Goal: Information Seeking & Learning: Learn about a topic

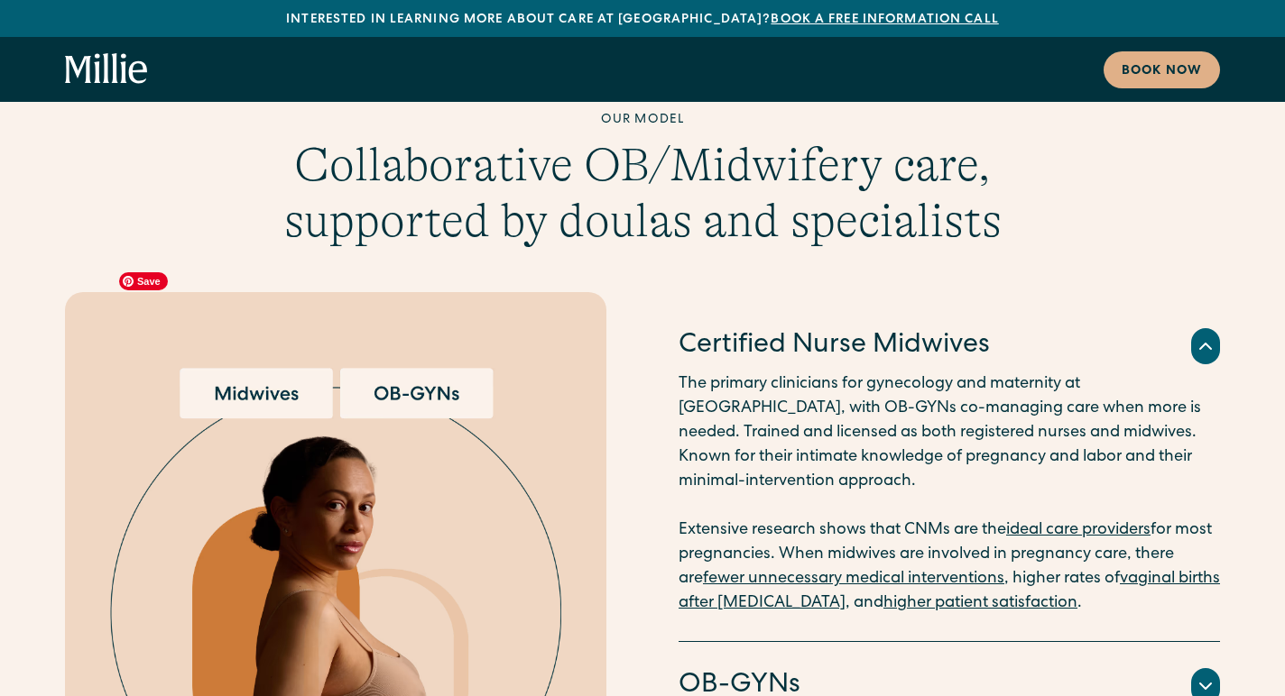
scroll to position [4988, 0]
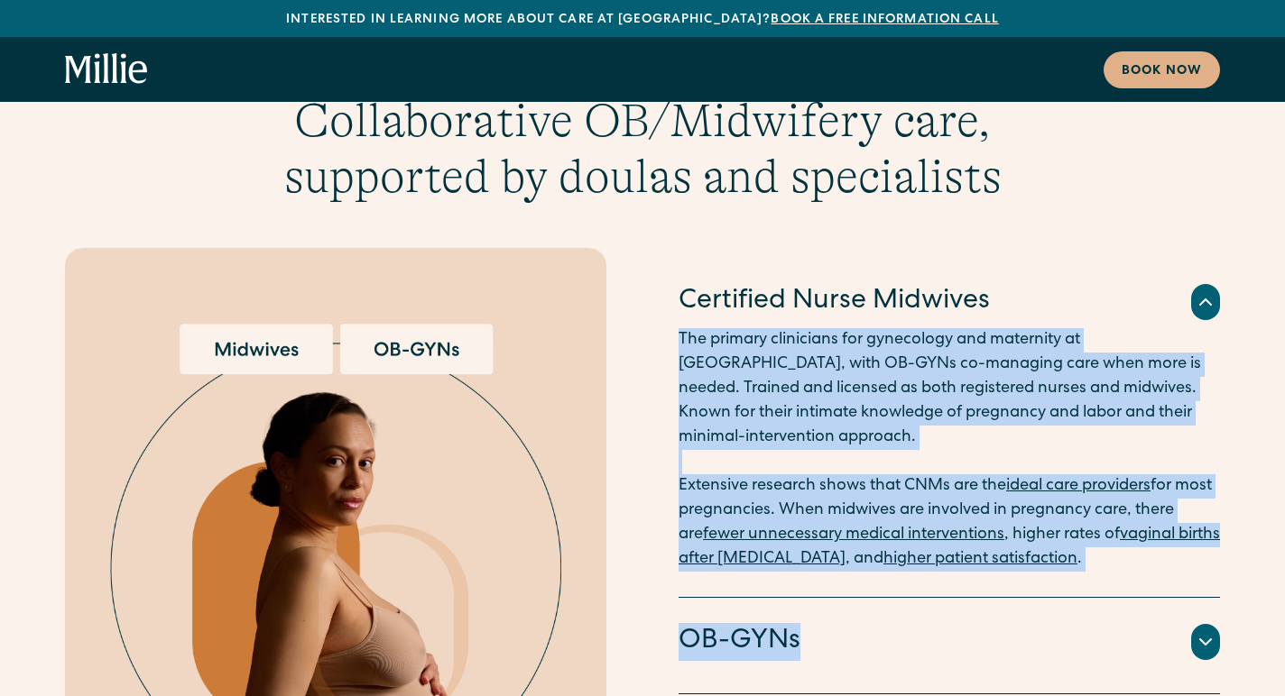
drag, startPoint x: 822, startPoint y: 537, endPoint x: 881, endPoint y: 340, distance: 205.5
click at [881, 340] on div "Certified Nurse Midwives The primary clinicians for gynecology and maternity at…" at bounding box center [948, 573] width 541 height 630
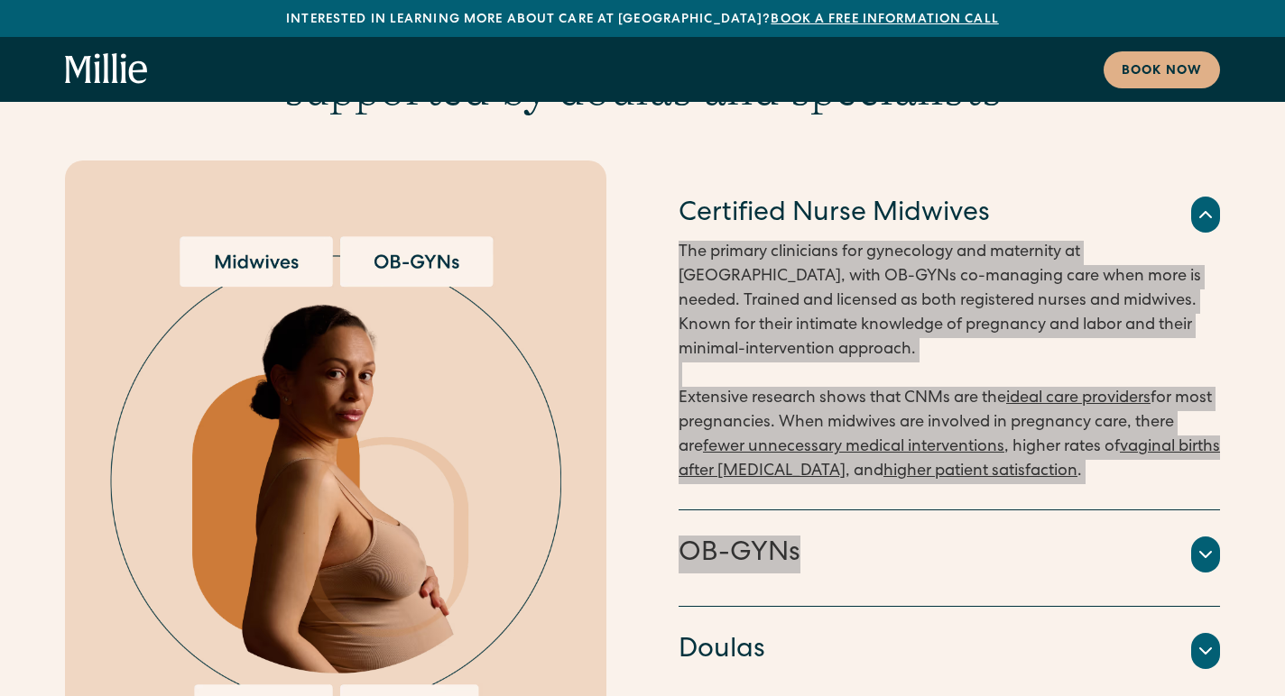
scroll to position [5087, 0]
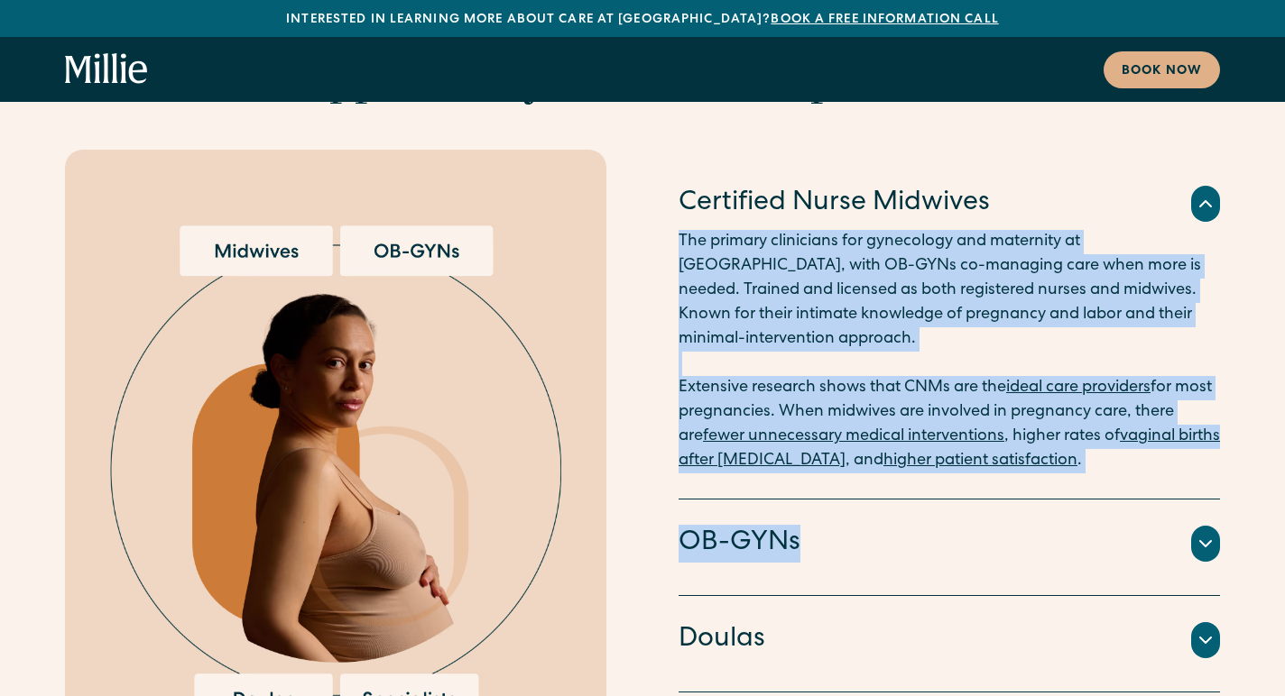
click at [935, 525] on div "OB-GYNs" at bounding box center [948, 544] width 541 height 38
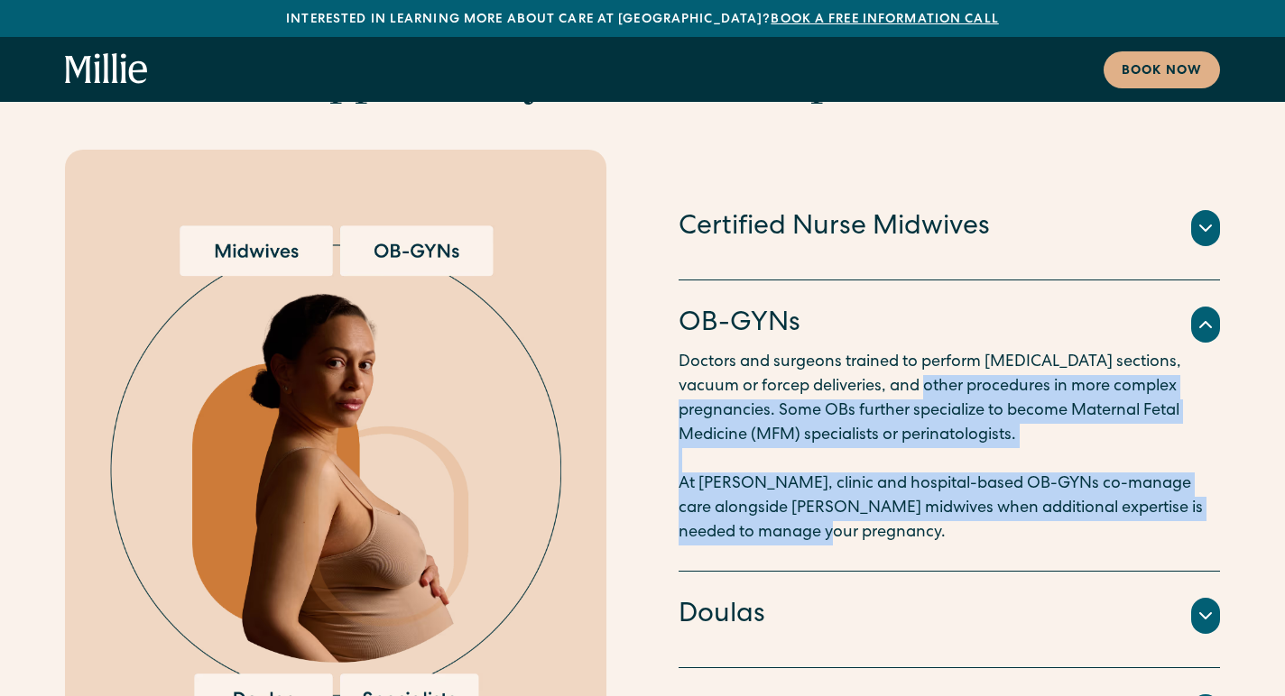
drag, startPoint x: 884, startPoint y: 272, endPoint x: 873, endPoint y: 447, distance: 176.2
click at [879, 447] on div "OB-GYNs Doctors and surgeons trained to perform [MEDICAL_DATA] sections, vacuum…" at bounding box center [948, 426] width 541 height 291
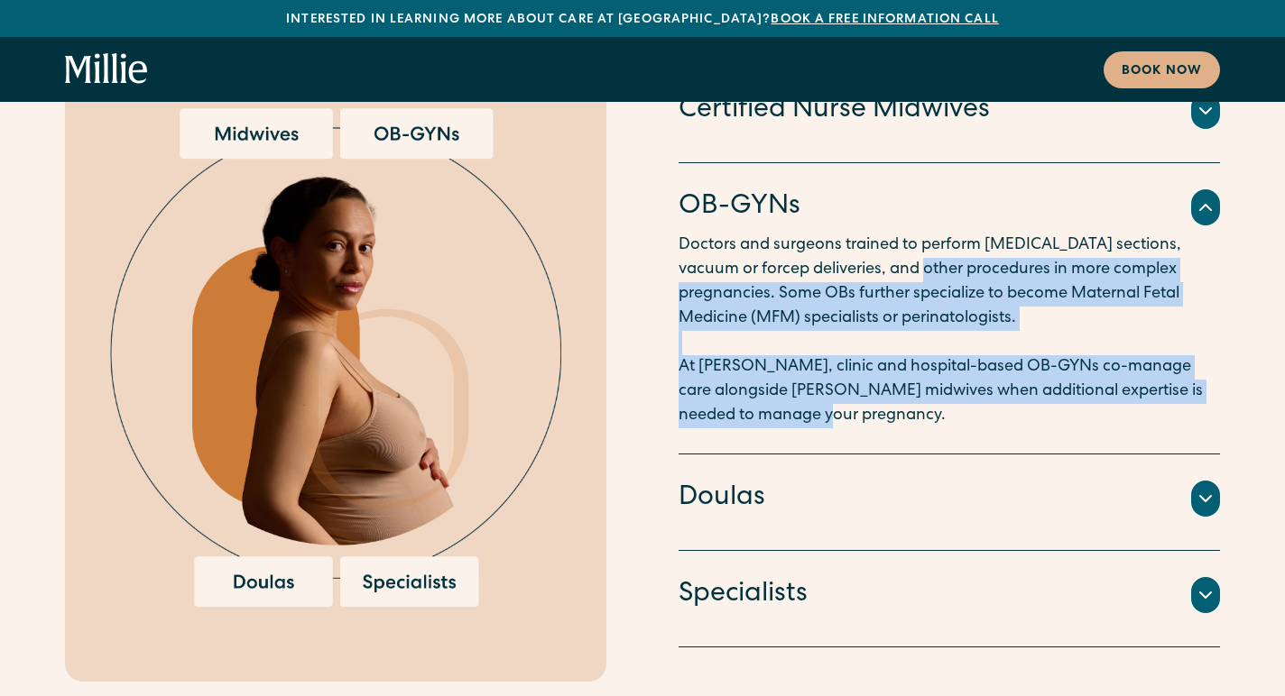
scroll to position [5212, 0]
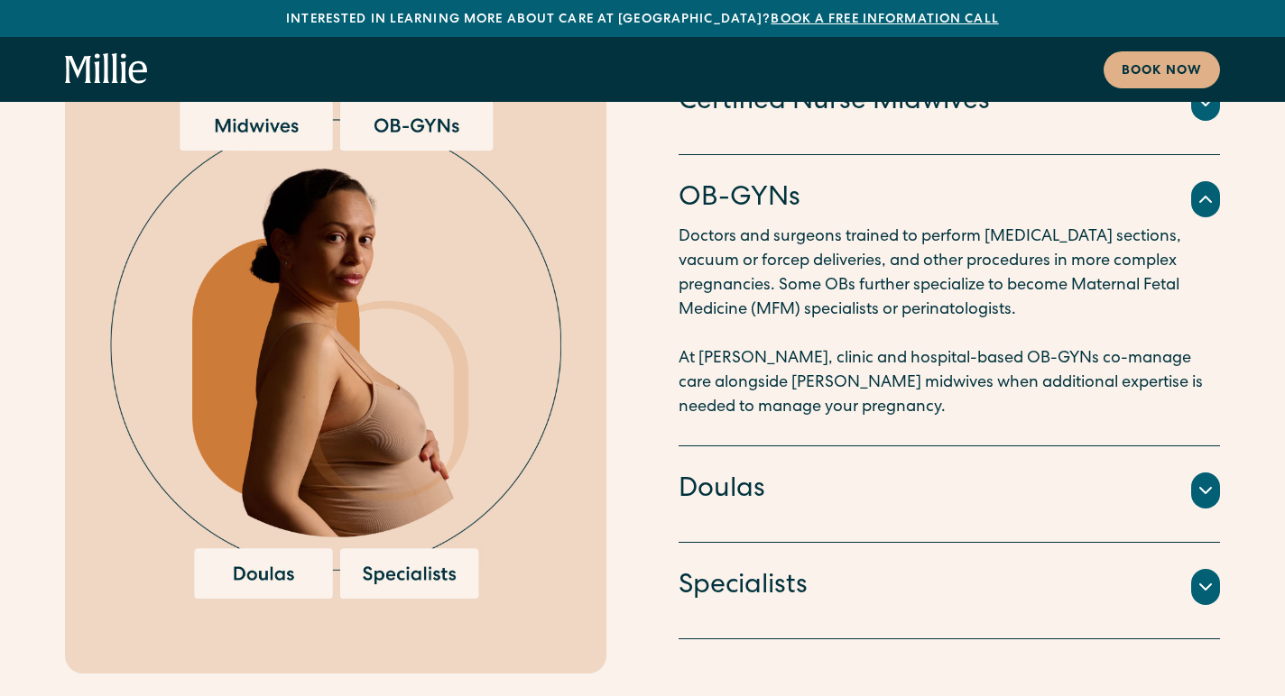
click at [872, 472] on div "Doulas" at bounding box center [948, 491] width 541 height 38
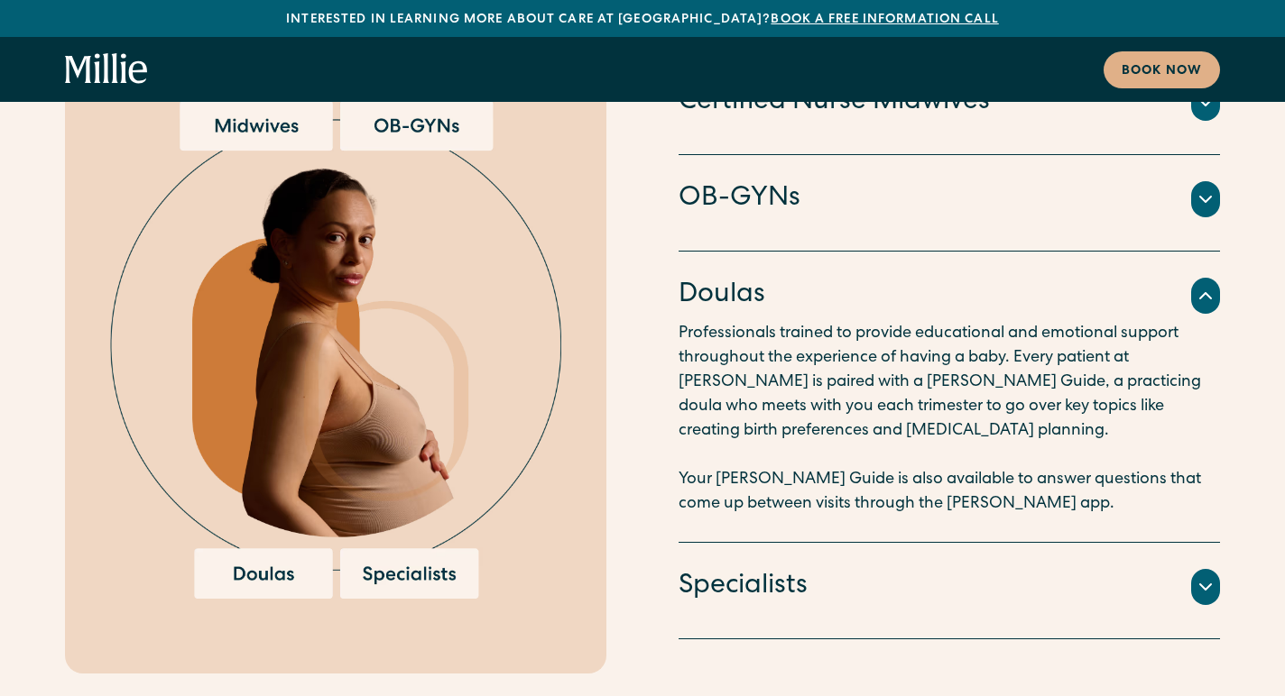
click at [859, 568] on div "Specialists" at bounding box center [948, 587] width 541 height 38
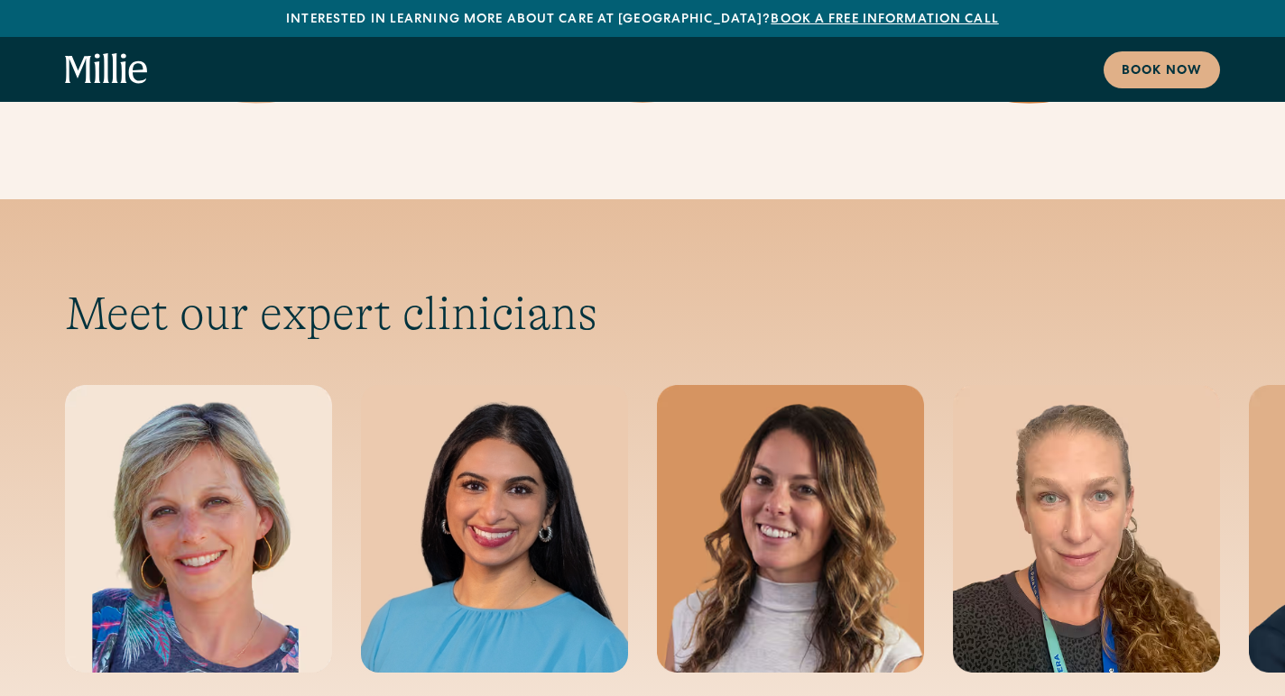
scroll to position [6543, 0]
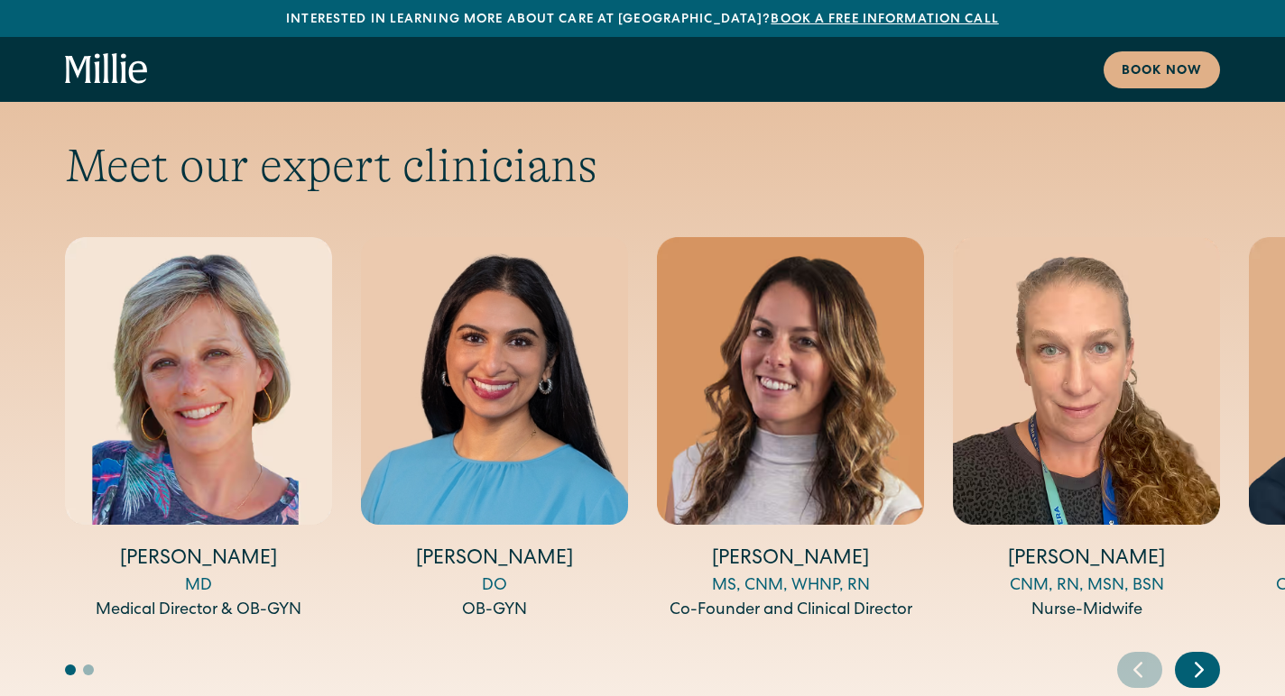
click at [1205, 656] on icon "Next slide" at bounding box center [1198, 670] width 27 height 28
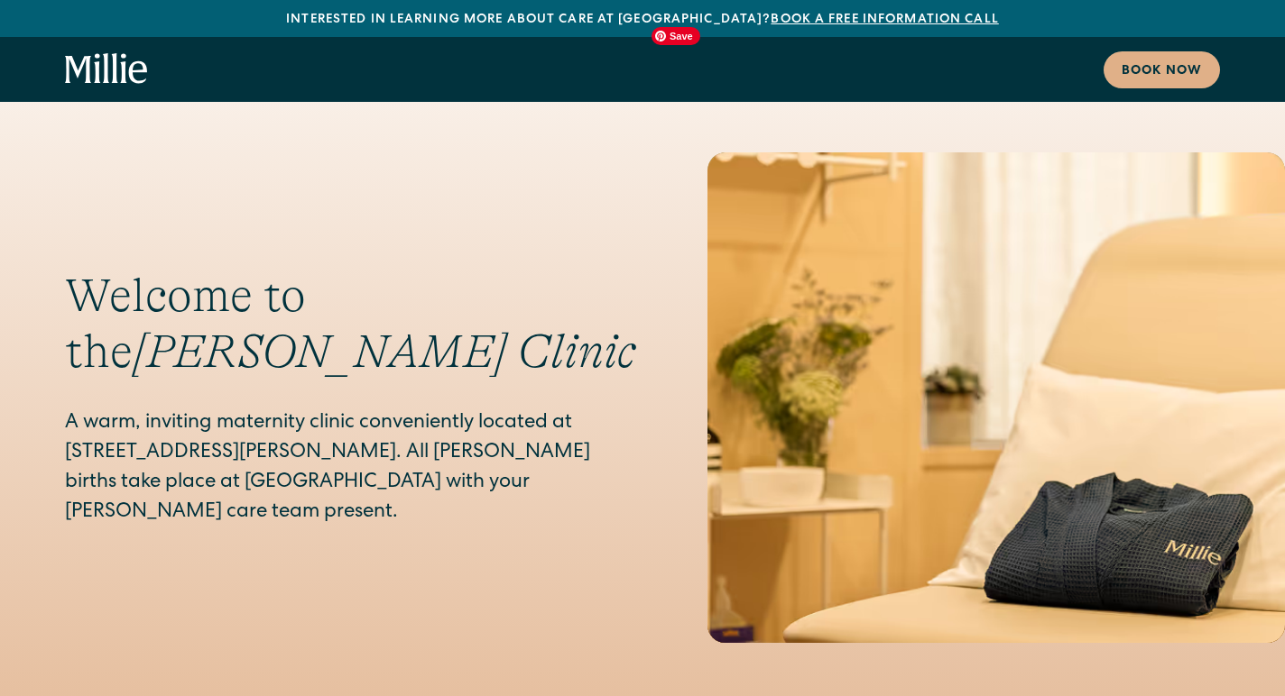
scroll to position [8947, 0]
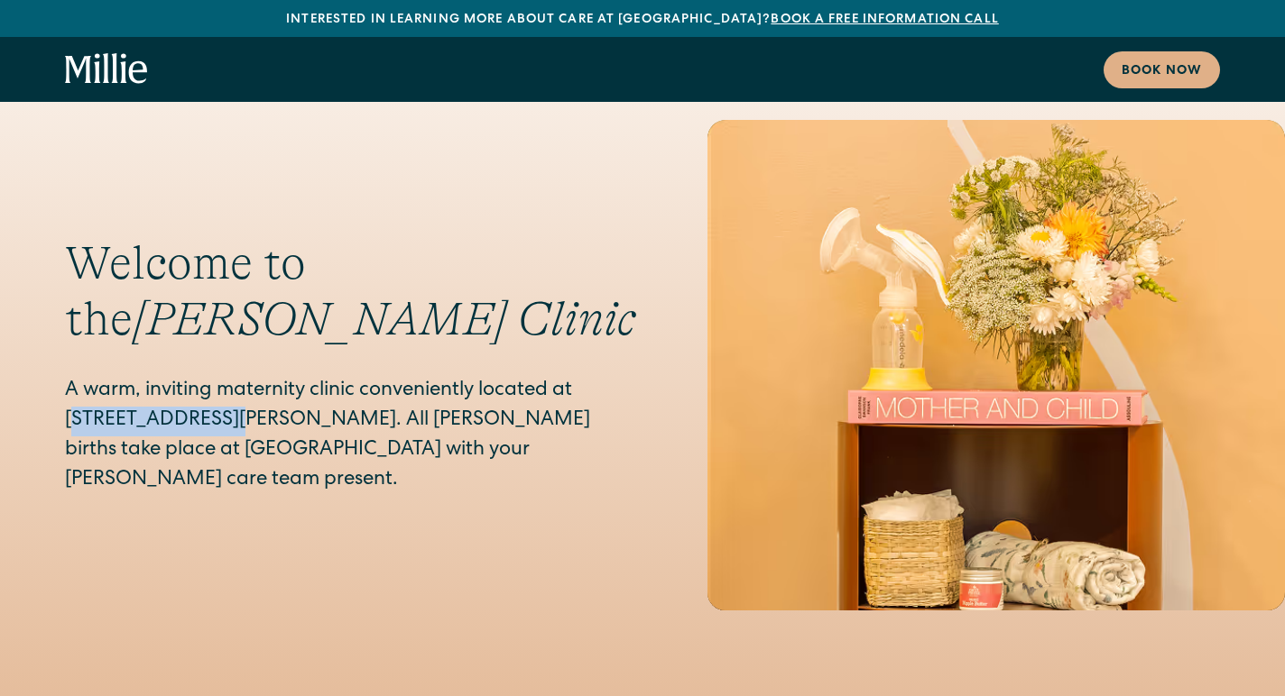
drag, startPoint x: 95, startPoint y: 281, endPoint x: 254, endPoint y: 283, distance: 159.7
click at [254, 377] on p "A warm, inviting maternity clinic conveniently located at [STREET_ADDRESS][PERS…" at bounding box center [350, 436] width 570 height 119
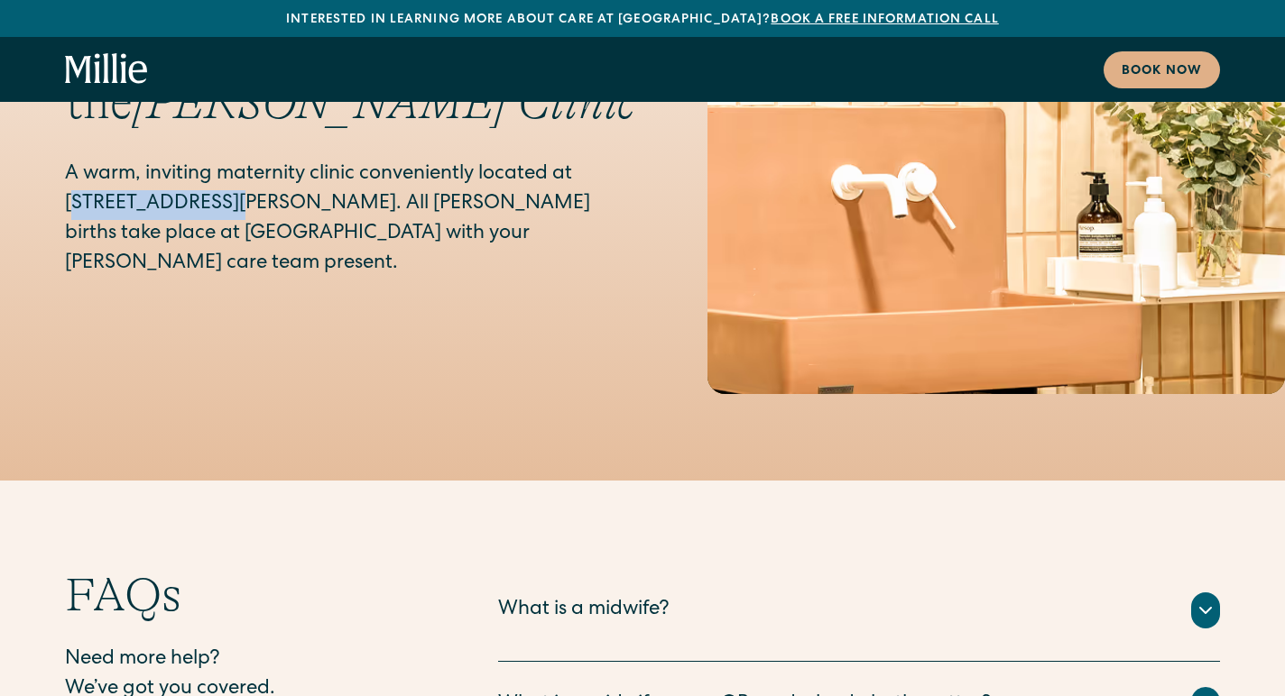
scroll to position [9423, 0]
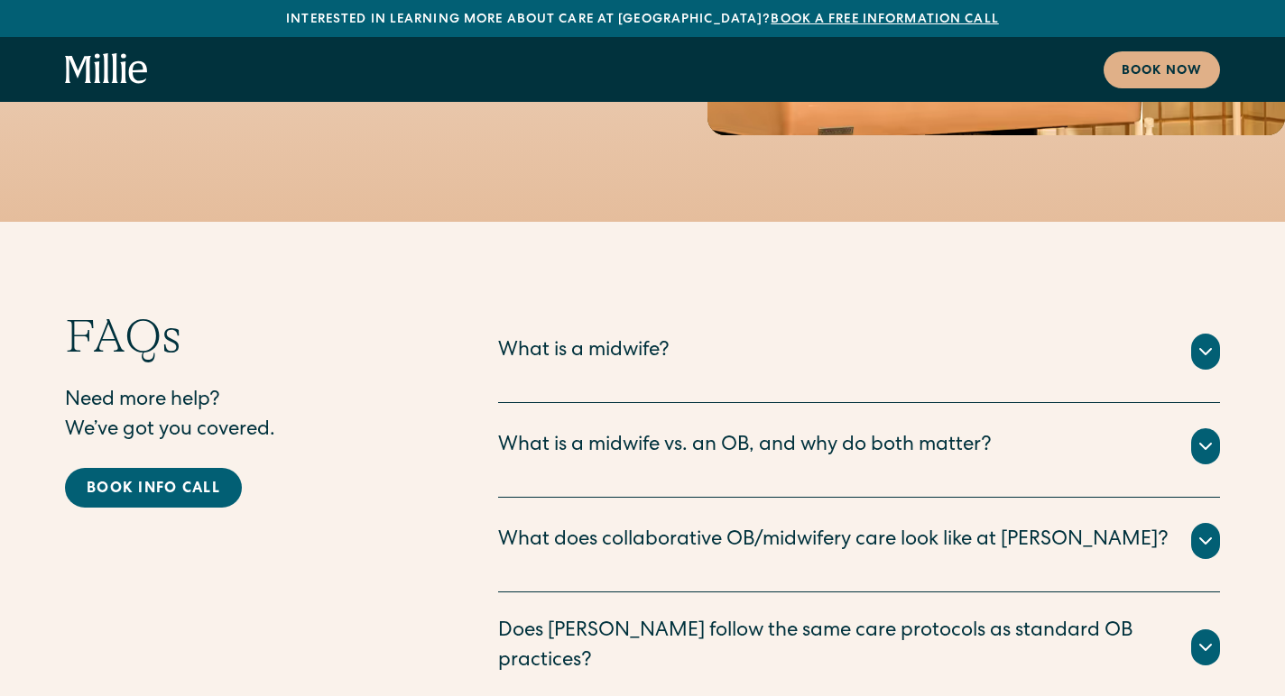
click at [577, 337] on div "What is a midwife?" at bounding box center [583, 352] width 171 height 30
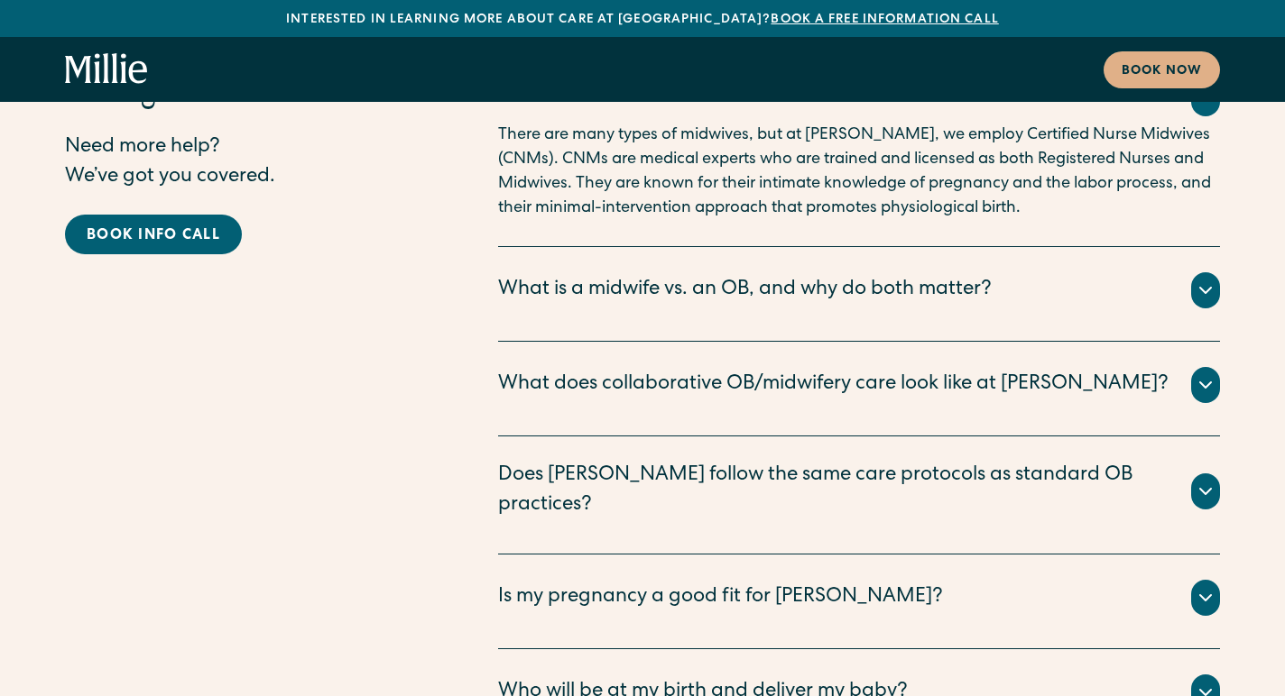
scroll to position [9678, 0]
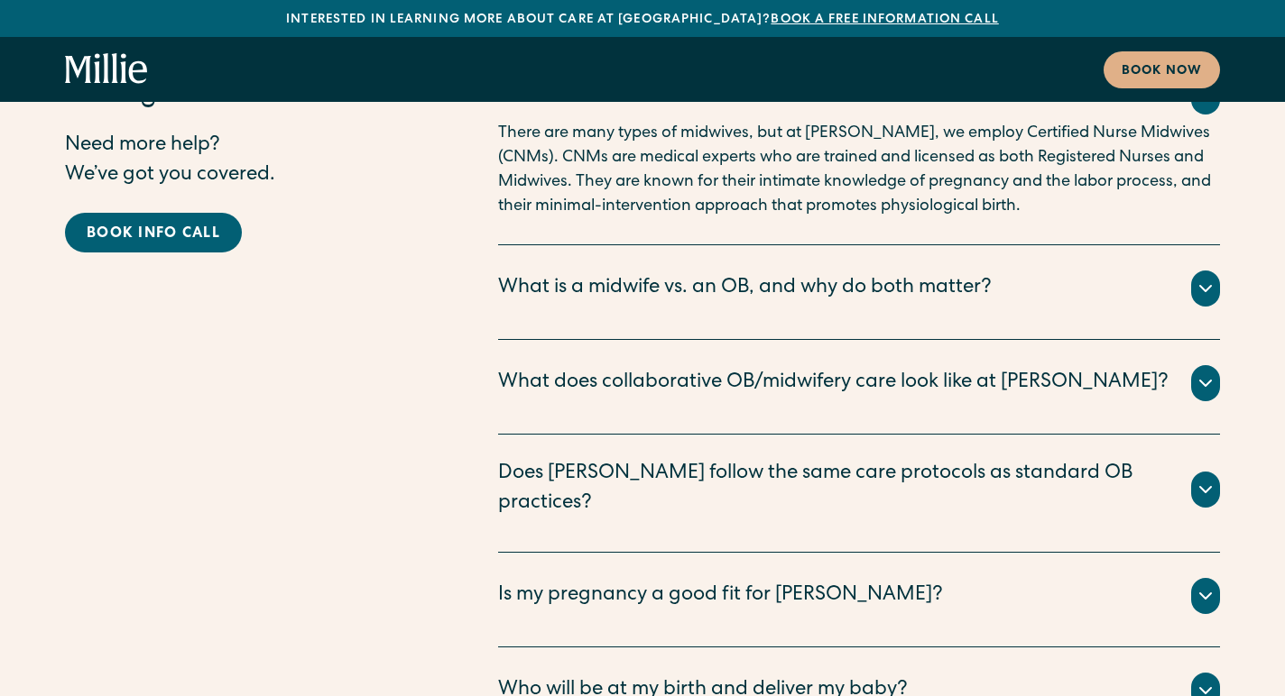
click at [600, 369] on div "What does collaborative OB/midwifery care look like at [PERSON_NAME]?" at bounding box center [833, 384] width 670 height 30
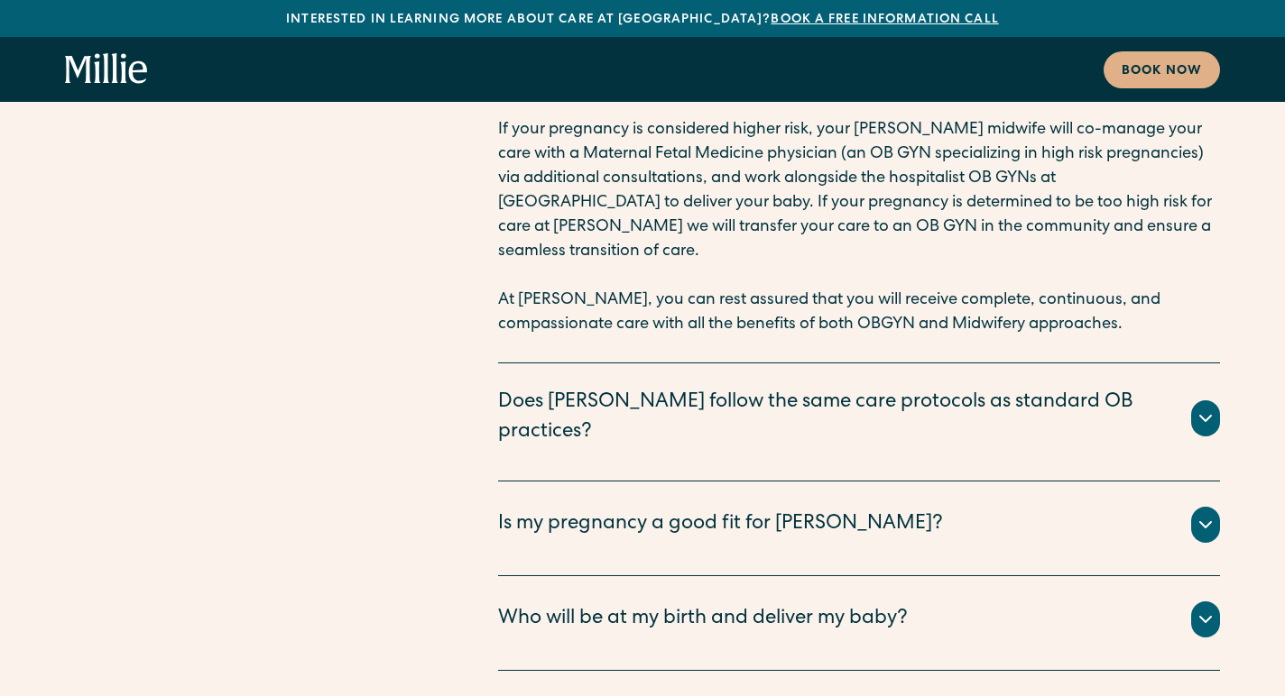
scroll to position [10237, 0]
click at [666, 388] on div "Does [PERSON_NAME] follow the same care protocols as standard OB practices?" at bounding box center [833, 418] width 671 height 60
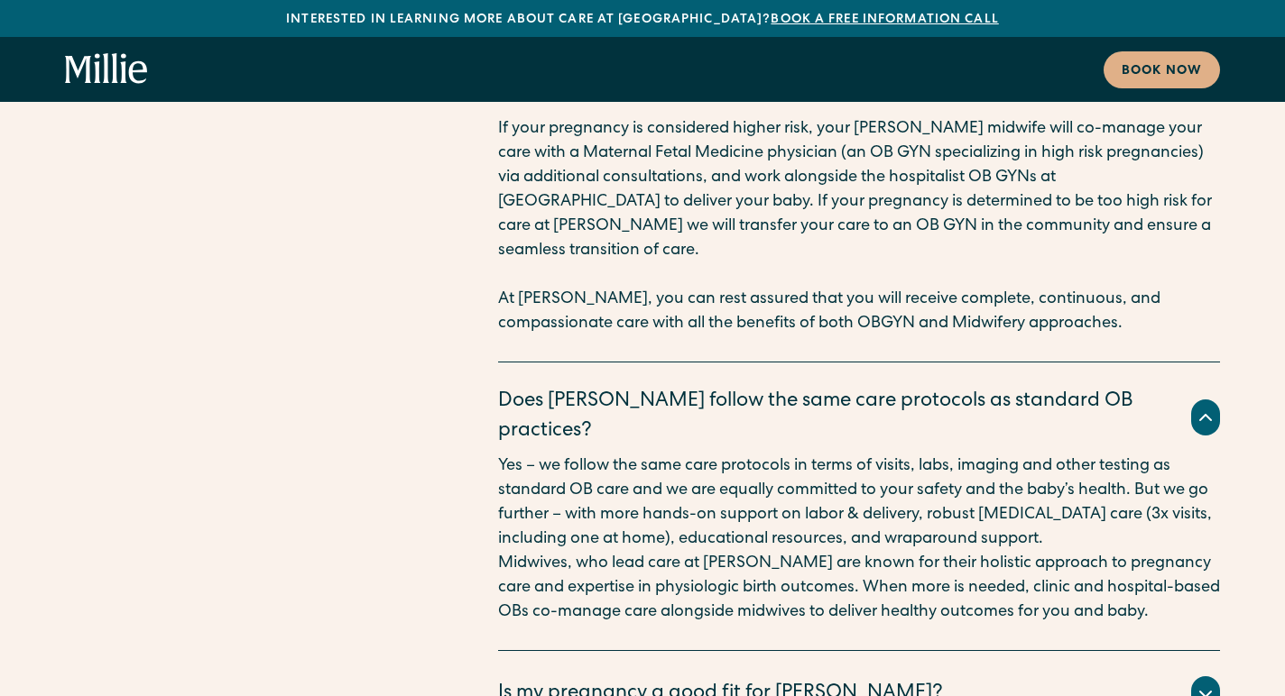
click at [664, 388] on div "Does [PERSON_NAME] follow the same care protocols as standard OB practices?" at bounding box center [833, 418] width 671 height 60
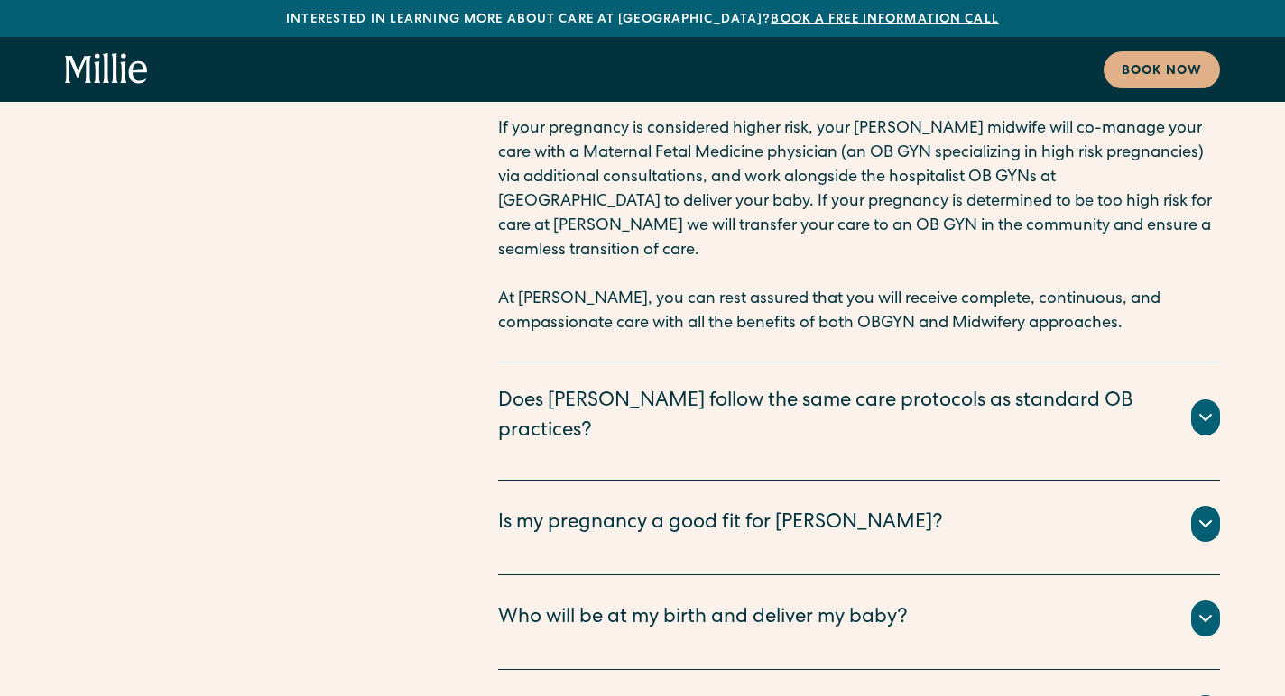
click at [660, 510] on div "Is my pregnancy a good fit for [PERSON_NAME]?" at bounding box center [720, 525] width 445 height 30
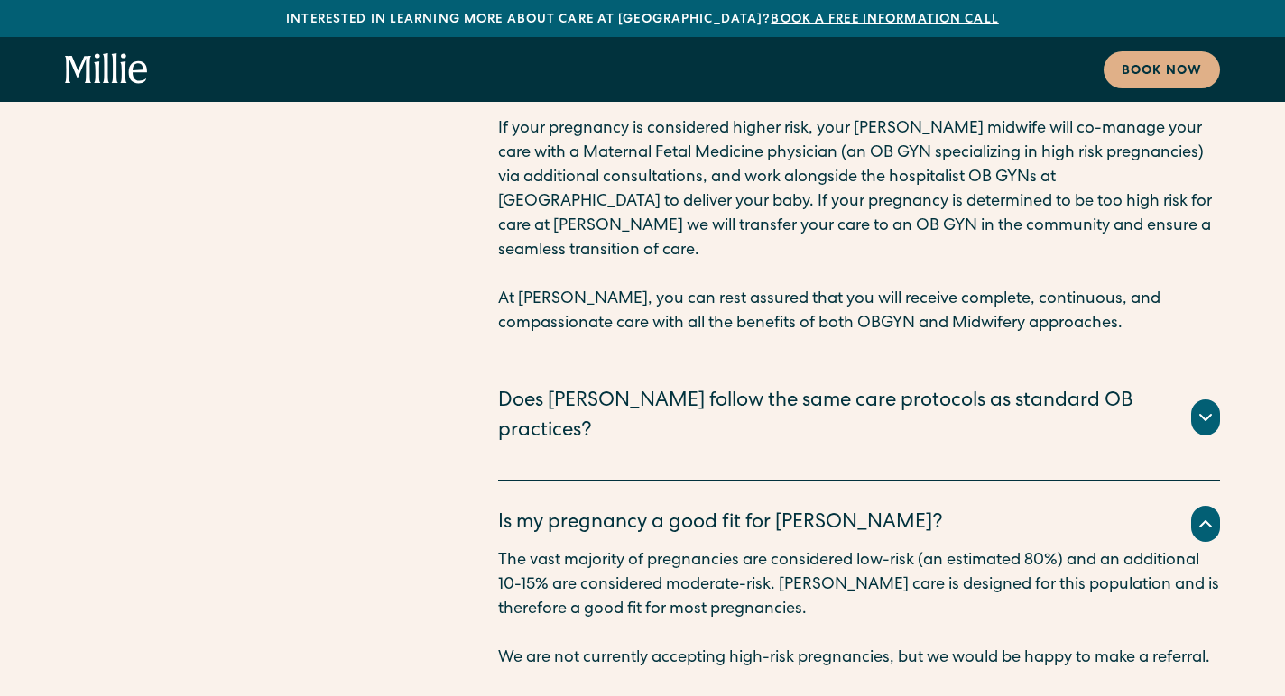
click at [660, 510] on div "Is my pregnancy a good fit for [PERSON_NAME]?" at bounding box center [720, 525] width 445 height 30
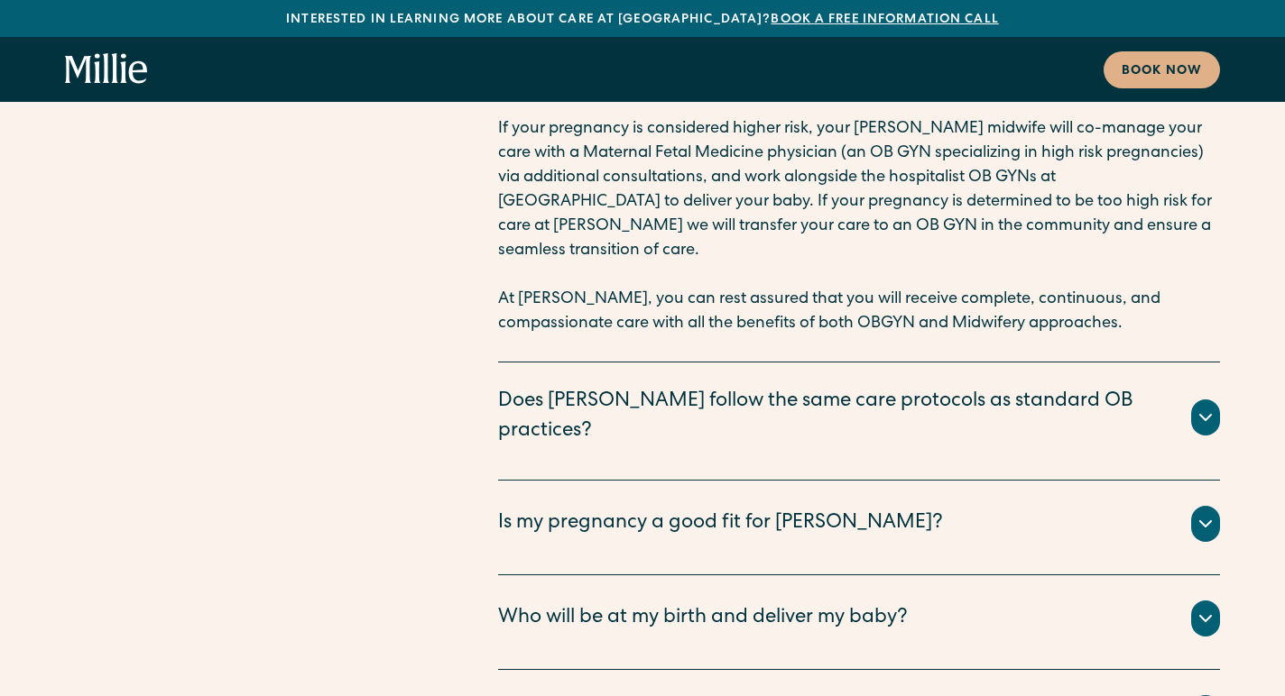
click at [651, 510] on div "Is my pregnancy a good fit for [PERSON_NAME]?" at bounding box center [720, 525] width 445 height 30
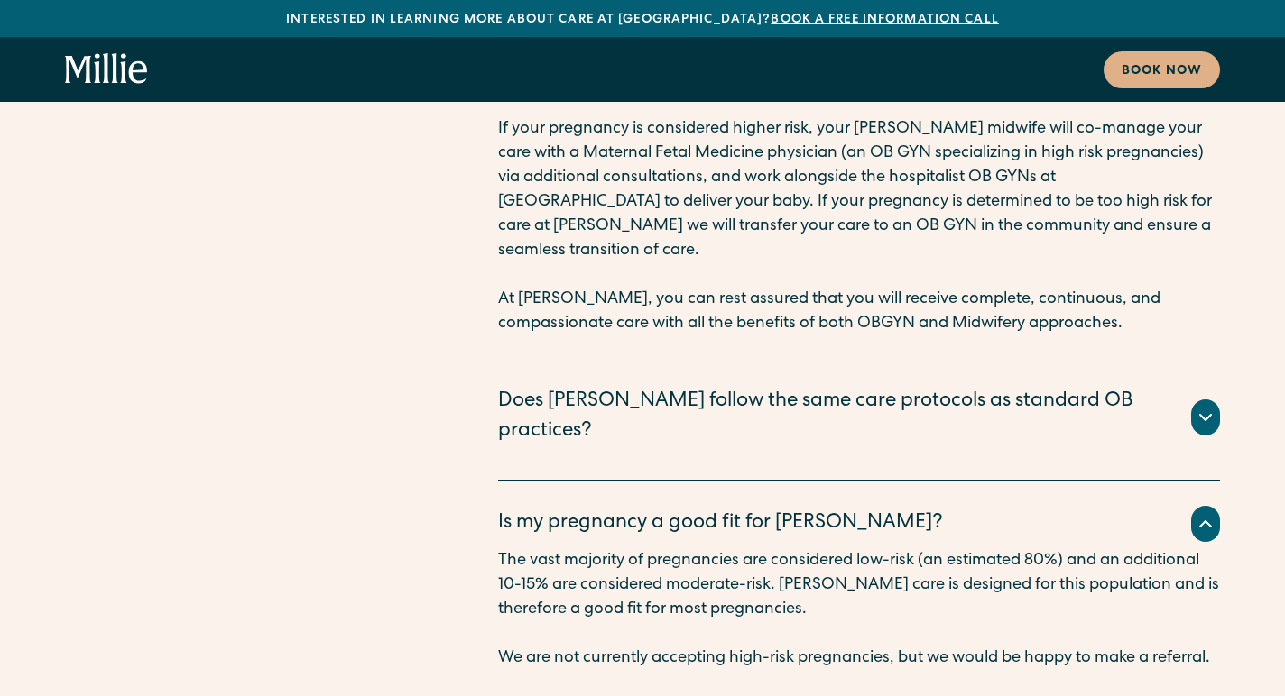
click at [651, 510] on div "Is my pregnancy a good fit for [PERSON_NAME]?" at bounding box center [720, 525] width 445 height 30
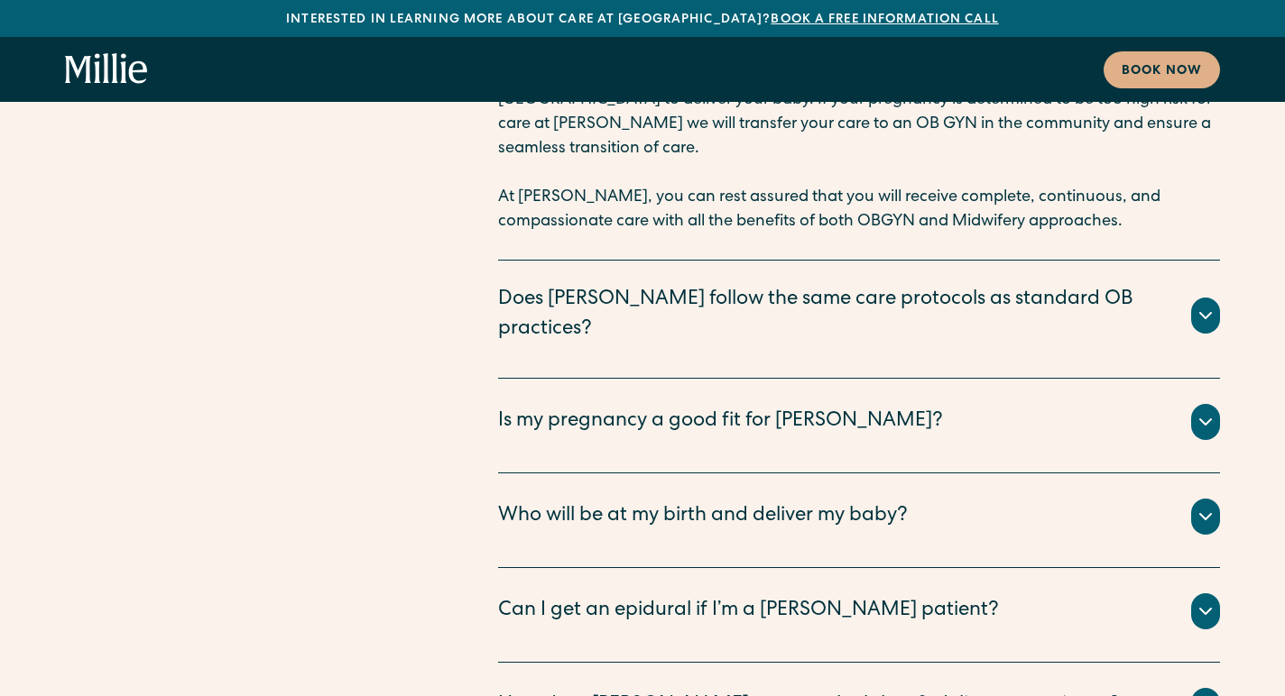
scroll to position [10340, 0]
click at [655, 502] on div "Who will be at my birth and deliver my baby?" at bounding box center [703, 517] width 410 height 30
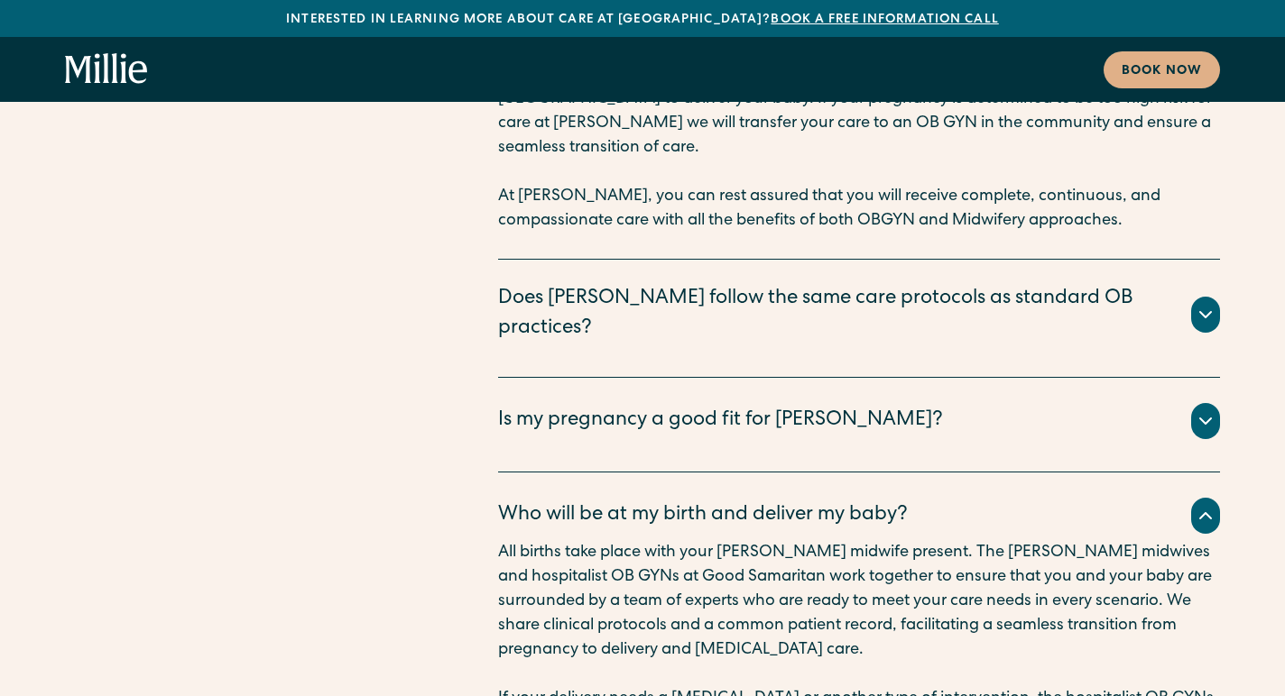
click at [655, 502] on div "Who will be at my birth and deliver my baby?" at bounding box center [703, 517] width 410 height 30
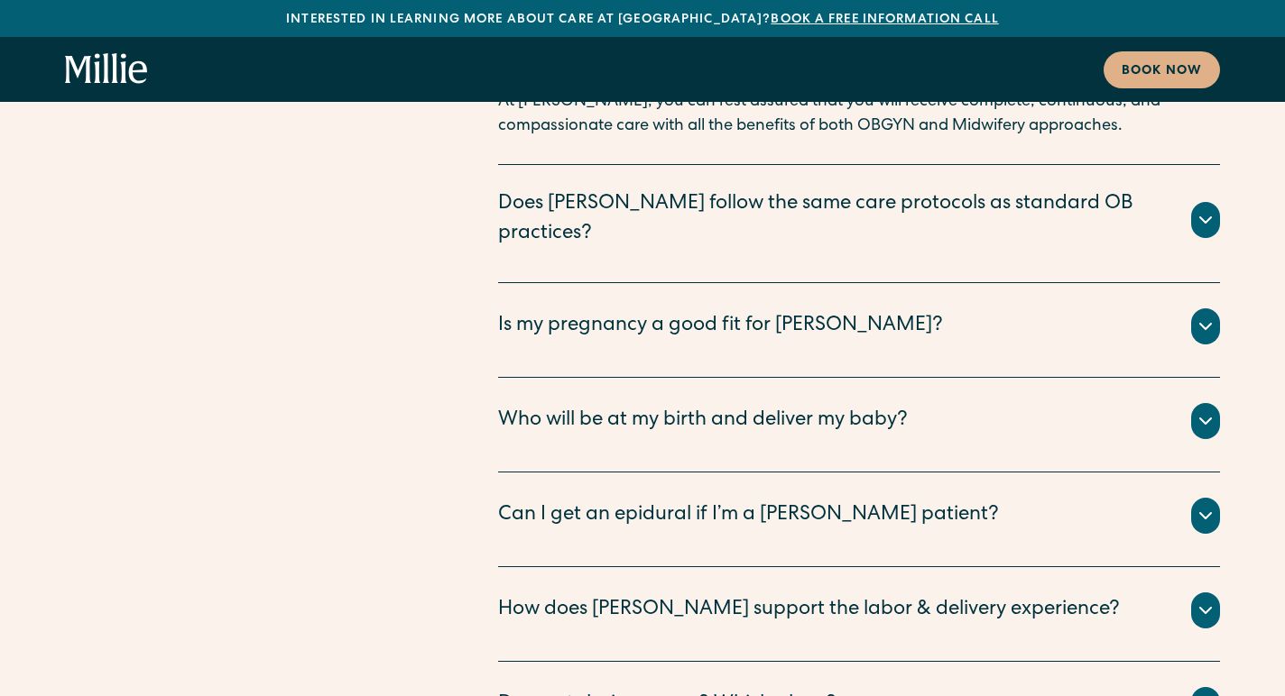
scroll to position [10458, 0]
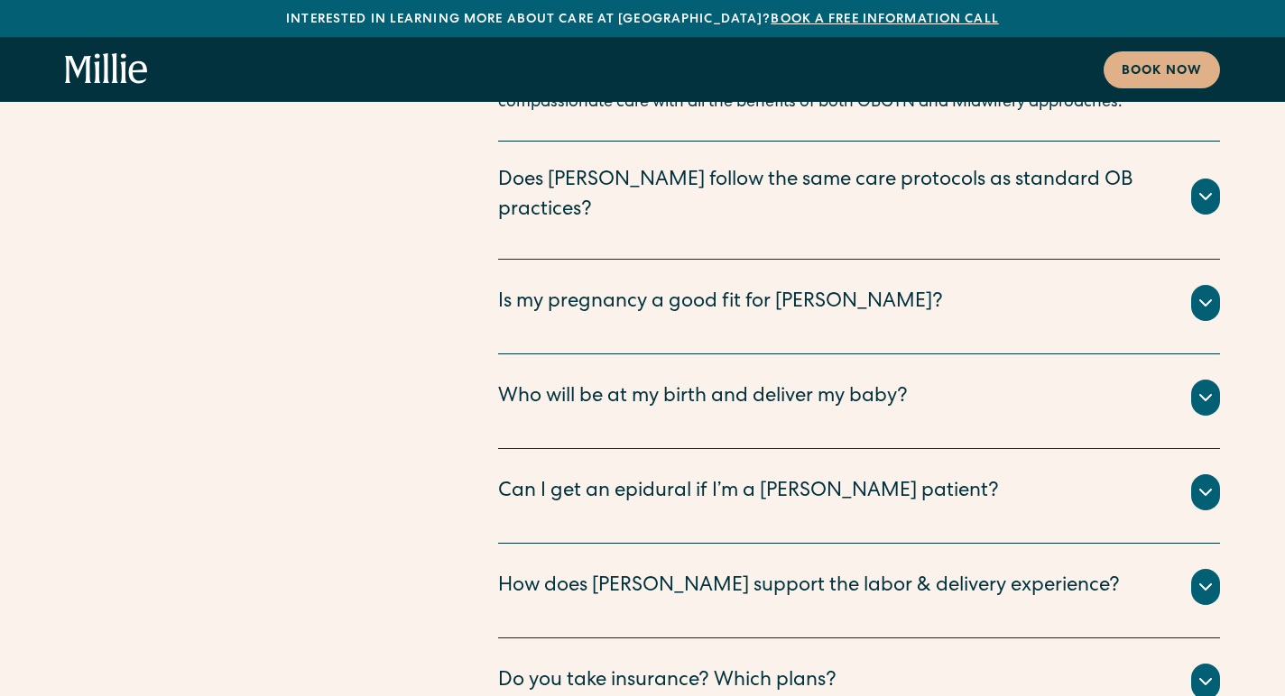
click at [654, 478] on div "Can I get an epidural if I’m a [PERSON_NAME] patient?" at bounding box center [748, 493] width 501 height 30
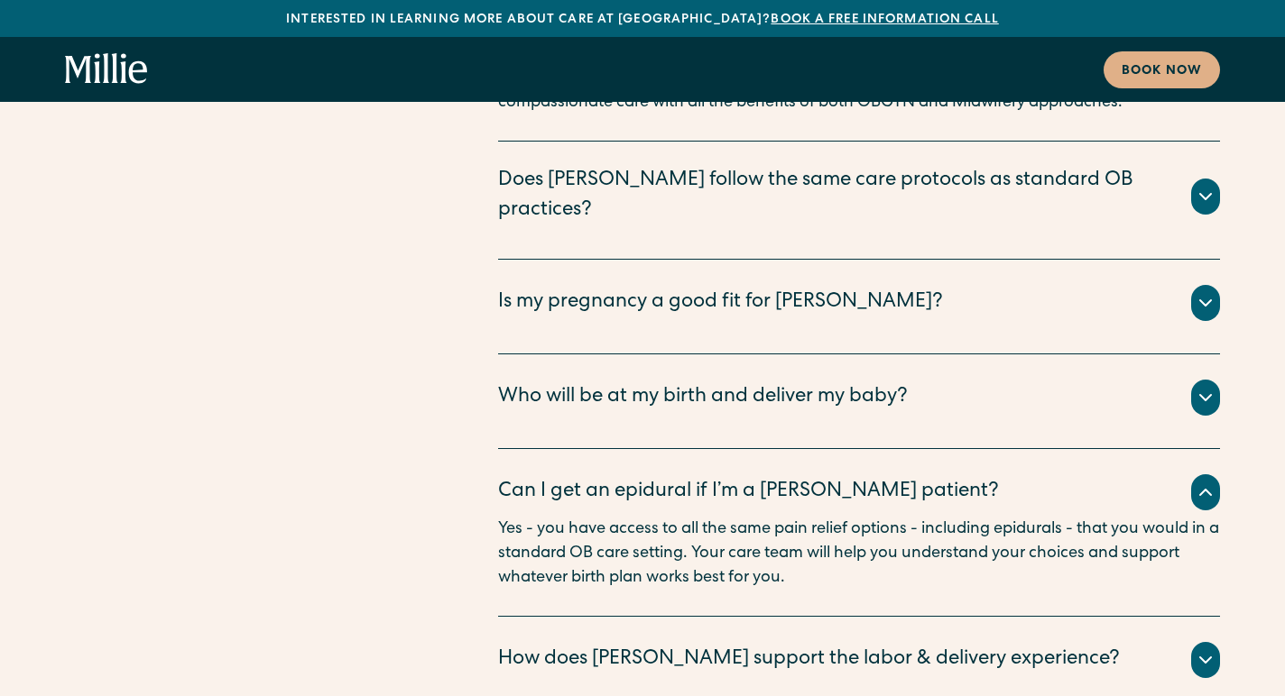
click at [657, 478] on div "Can I get an epidural if I’m a [PERSON_NAME] patient?" at bounding box center [748, 493] width 501 height 30
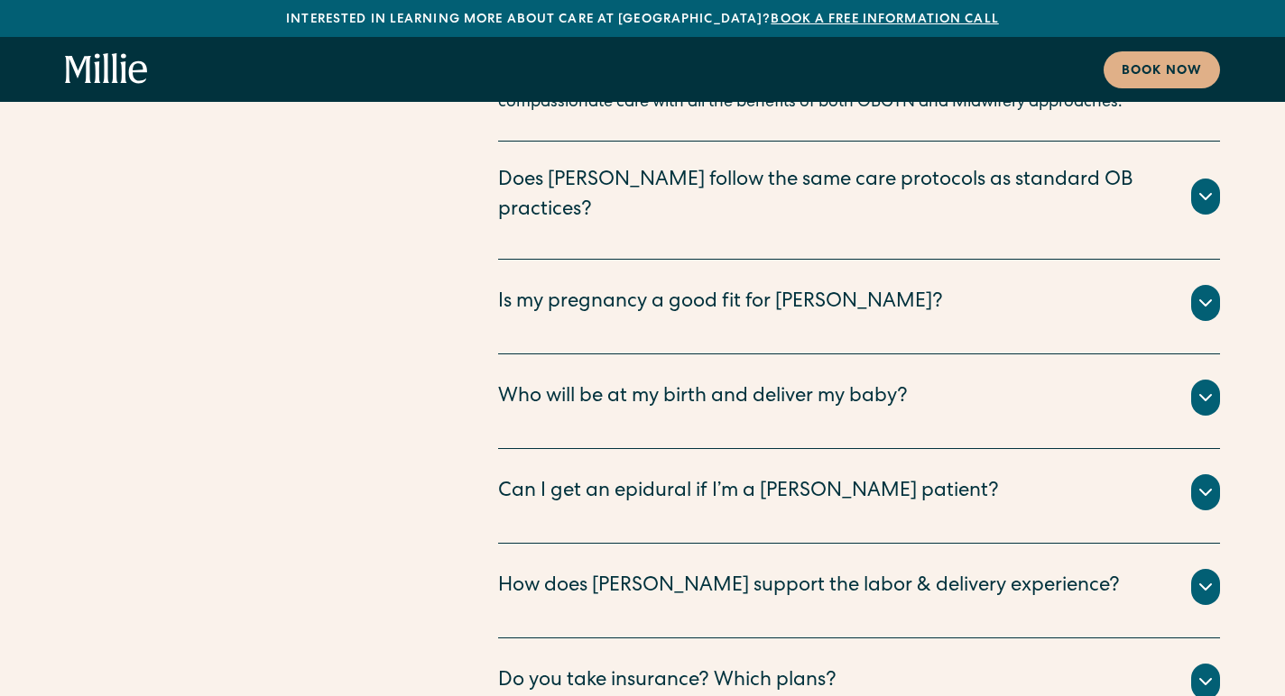
click at [655, 573] on div "How does [PERSON_NAME] support the labor & delivery experience?" at bounding box center [809, 588] width 622 height 30
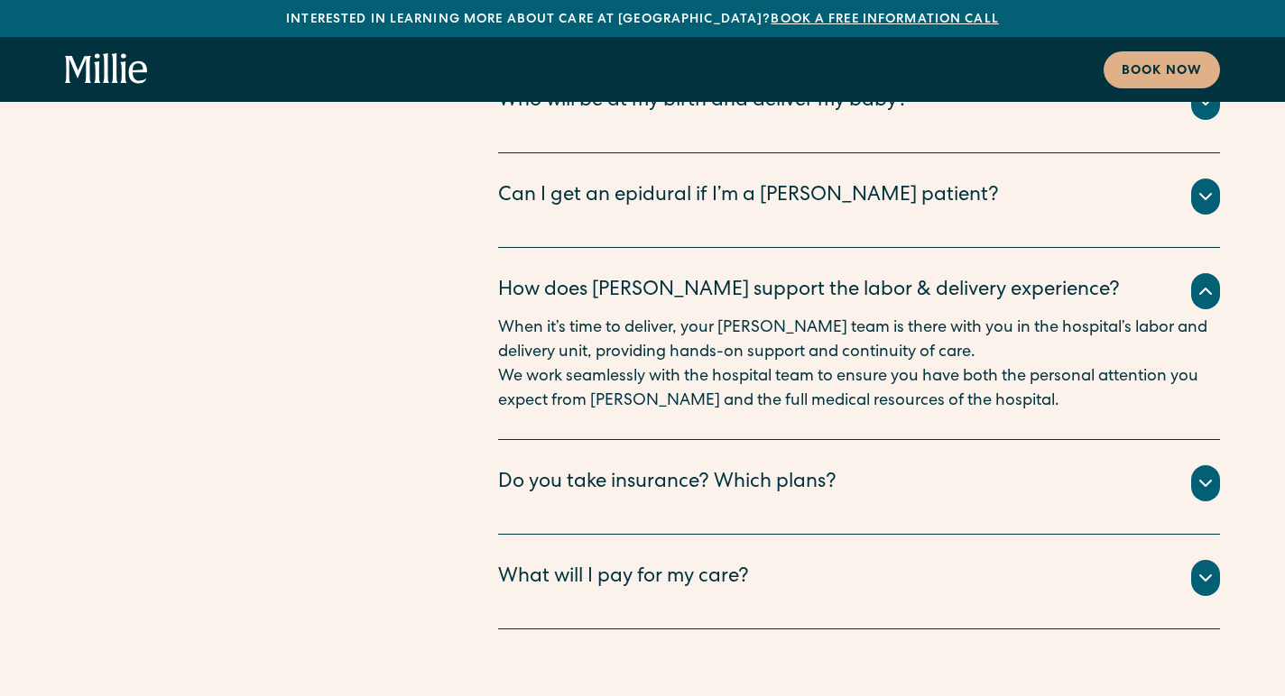
scroll to position [10756, 0]
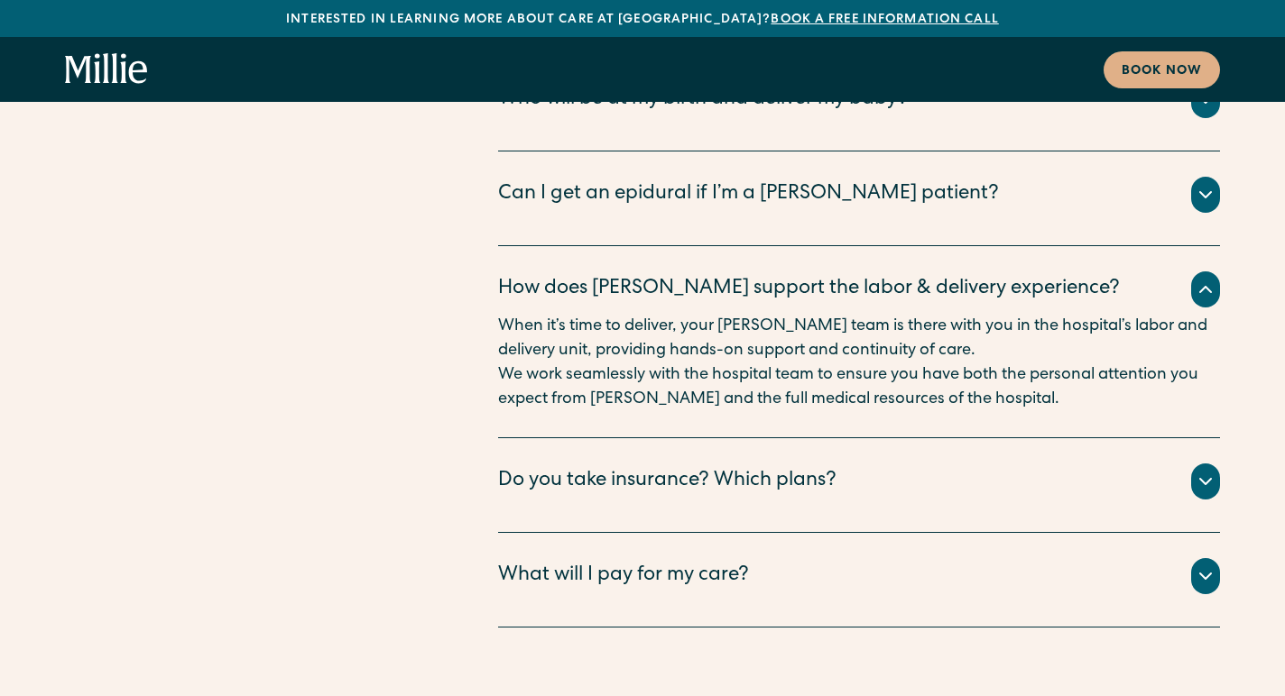
click at [723, 558] on div "What will I pay for my care?" at bounding box center [859, 576] width 722 height 36
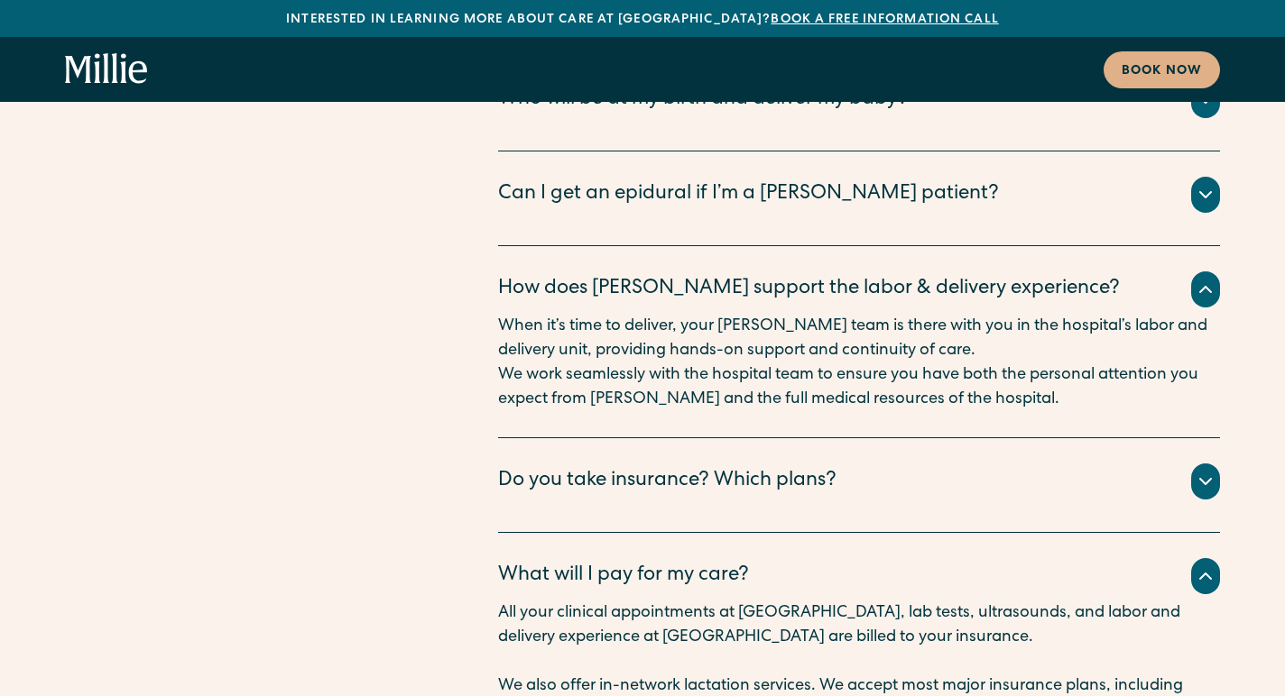
click at [751, 467] on div "Do you take insurance? Which plans?" at bounding box center [667, 482] width 338 height 30
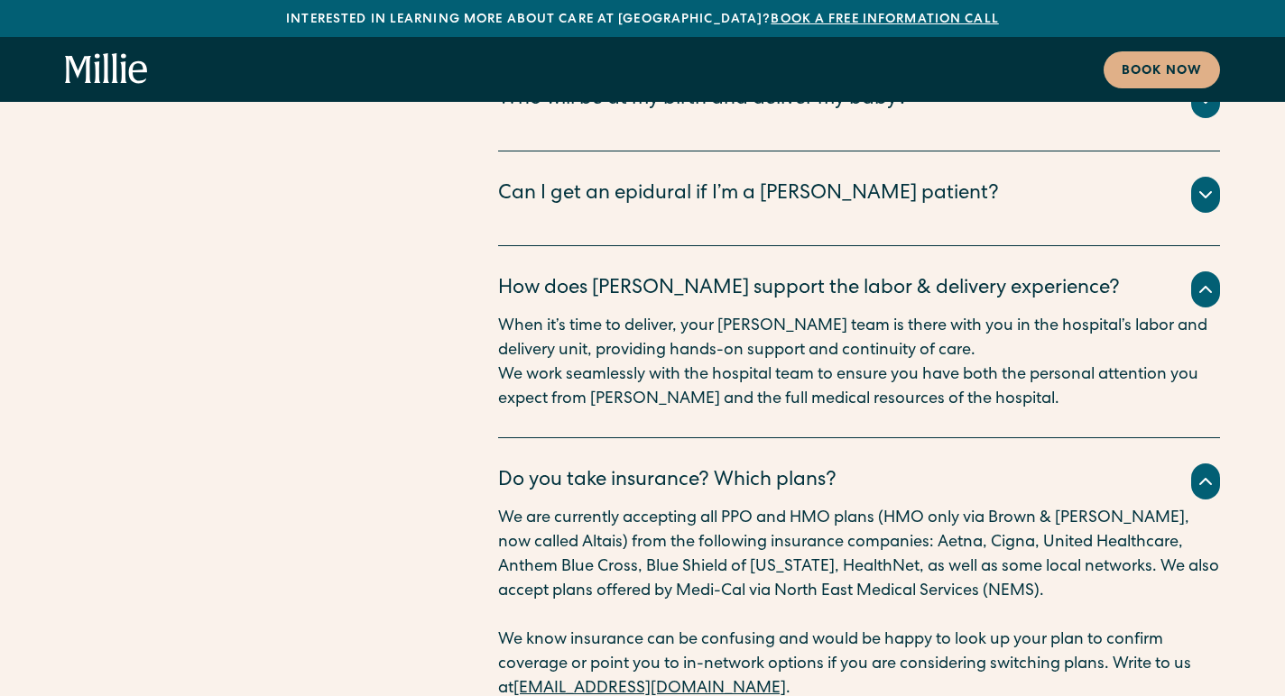
click at [756, 467] on div "Do you take insurance? Which plans?" at bounding box center [667, 482] width 338 height 30
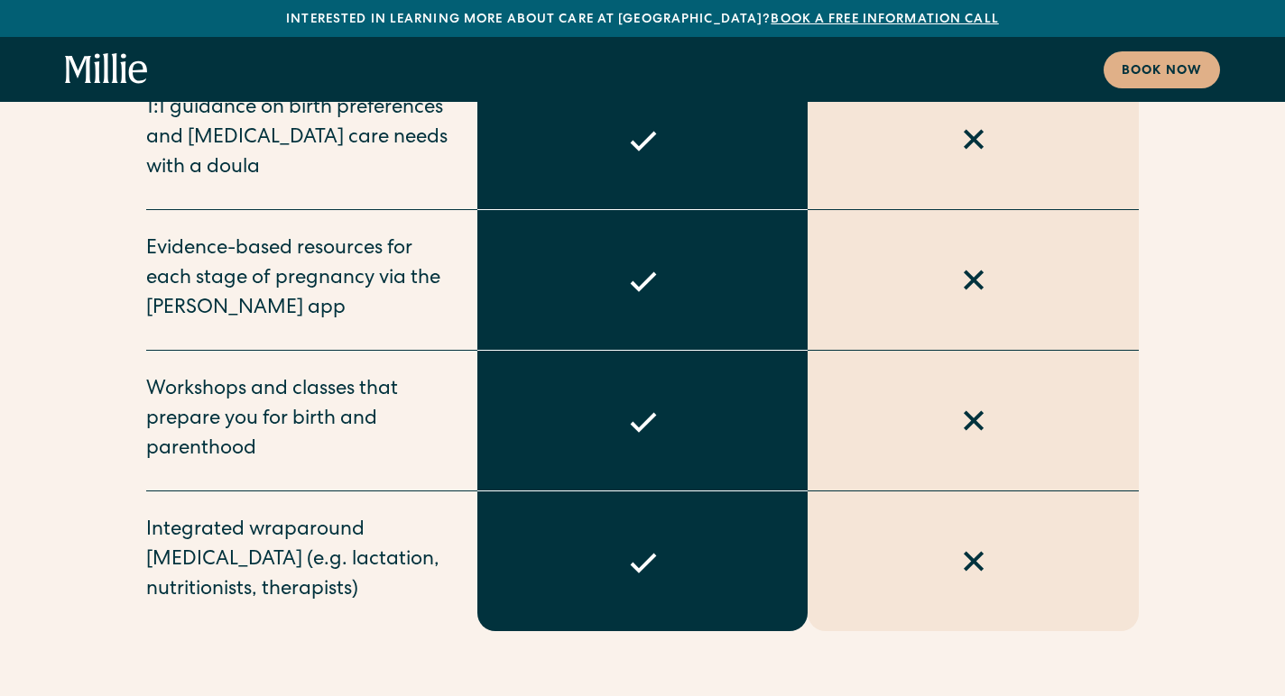
scroll to position [7755, 0]
